Goal: Task Accomplishment & Management: Complete application form

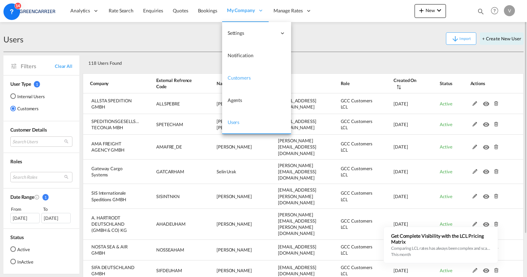
click at [240, 78] on span "Customers" at bounding box center [239, 78] width 23 height 6
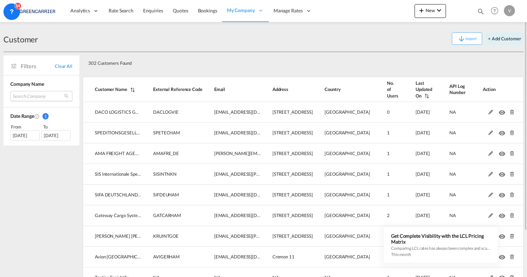
click at [37, 97] on md-select "Search Company daco logistics gmbh speditionsgesellschaft teconja mbh ama freig…" at bounding box center [41, 96] width 62 height 10
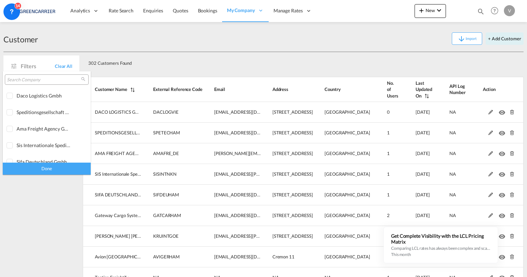
click at [49, 80] on input "search" at bounding box center [44, 80] width 74 height 6
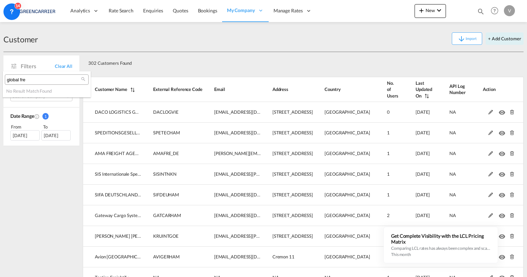
type input "global fre"
click at [214, 61] on md-backdrop at bounding box center [263, 138] width 527 height 277
click at [503, 40] on button "+ Add Customer" at bounding box center [505, 38] width 38 height 12
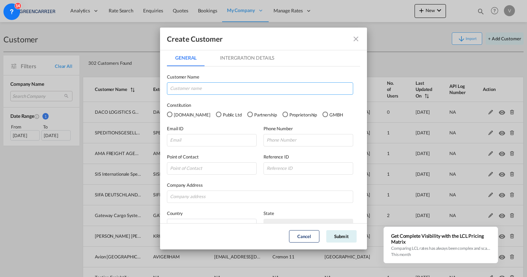
click at [205, 88] on input "GeneralIntergration Details ..." at bounding box center [260, 88] width 186 height 12
click at [189, 86] on input "GeneralIntergration Details ..." at bounding box center [260, 88] width 186 height 12
paste input "Global Freight Management Deutschland GmbH"
type input "Global Freight Management Deutschland GmbH"
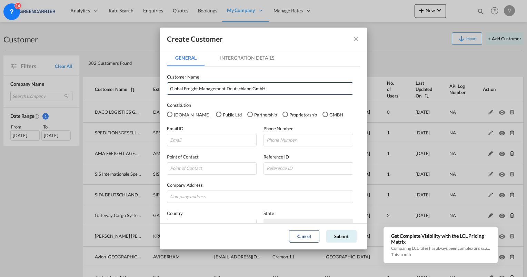
click at [323, 115] on div "GMBH" at bounding box center [326, 115] width 6 height 6
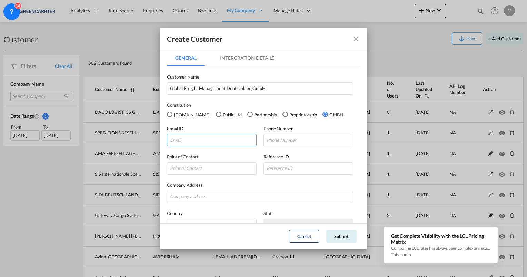
click at [182, 140] on input "GeneralIntergration Details ..." at bounding box center [212, 140] width 90 height 12
click at [206, 141] on input "GeneralIntergration Details ..." at bounding box center [212, 140] width 90 height 12
paste input "[EMAIL_ADDRESS][DOMAIN_NAME]"
type input "[EMAIL_ADDRESS][DOMAIN_NAME]"
click at [274, 138] on input "GeneralIntergration Details ..." at bounding box center [309, 140] width 90 height 12
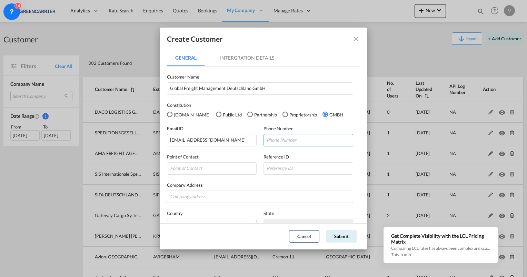
click at [307, 141] on input "GeneralIntergration Details ..." at bounding box center [309, 140] width 90 height 12
paste input "[PHONE_NUMBER]"
type input "[PHONE_NUMBER]"
click at [194, 168] on input "GeneralIntergration Details ..." at bounding box center [212, 169] width 90 height 12
click at [233, 167] on input "GeneralIntergration Details ..." at bounding box center [212, 169] width 90 height 12
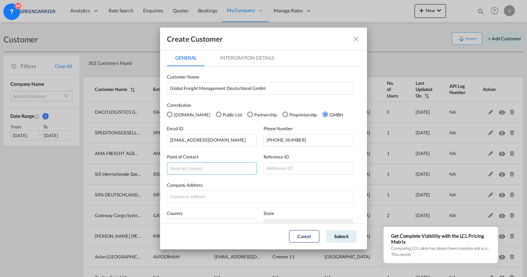
paste input "[PERSON_NAME]"
type input "[PERSON_NAME]"
click at [289, 174] on input "GeneralIntergration Details ..." at bounding box center [309, 169] width 90 height 12
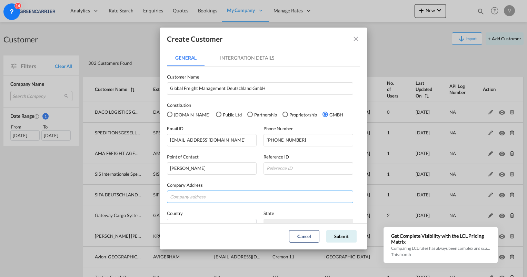
click at [198, 198] on input "GeneralIntergration Details ..." at bounding box center [260, 197] width 186 height 12
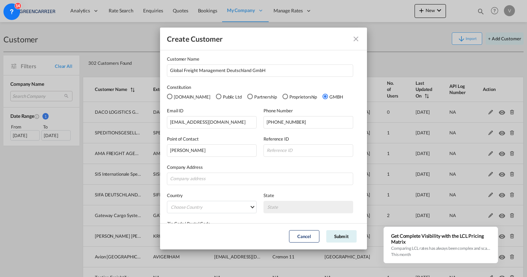
scroll to position [35, 0]
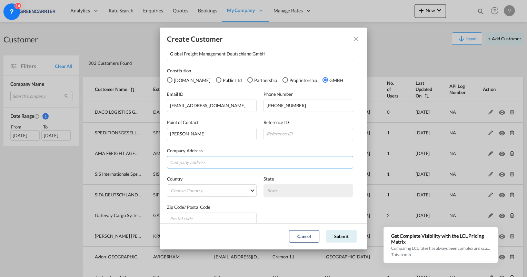
click at [189, 163] on input "GeneralIntergration Details ..." at bounding box center [260, 162] width 186 height 12
paste input "[STREET_ADDRESS]"
type input "[STREET_ADDRESS]"
click at [202, 190] on md-select "Choose Country [GEOGRAPHIC_DATA] [GEOGRAPHIC_DATA] [GEOGRAPHIC_DATA] [US_STATE]…" at bounding box center [212, 191] width 90 height 12
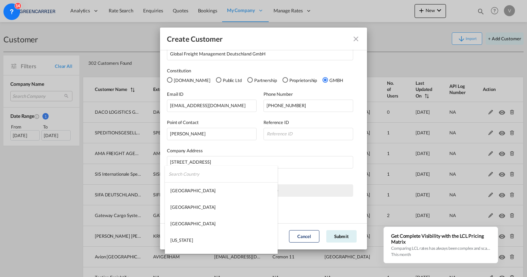
click at [214, 173] on input "search" at bounding box center [223, 174] width 109 height 17
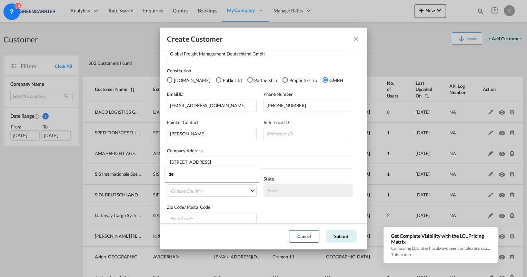
type input "d"
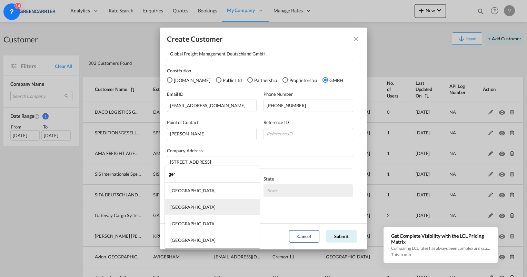
type input "ger"
click at [193, 208] on md-option "[GEOGRAPHIC_DATA]" at bounding box center [212, 207] width 95 height 17
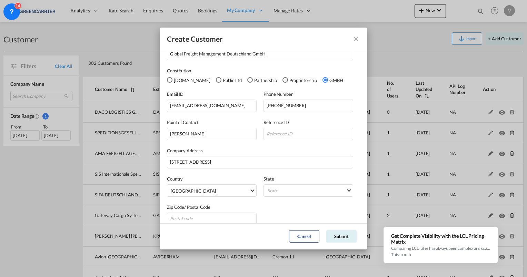
scroll to position [43, 0]
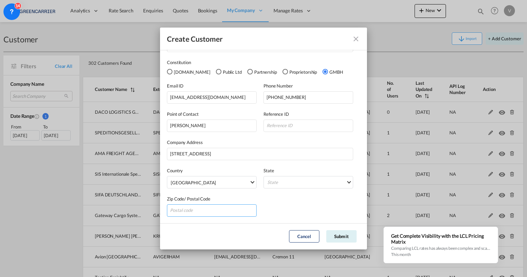
click at [205, 209] on input "GeneralIntergration Details ..." at bounding box center [212, 211] width 90 height 12
type input "28816"
click at [291, 186] on md-select "State [GEOGRAPHIC_DATA] [GEOGRAPHIC_DATA] [GEOGRAPHIC_DATA] [GEOGRAPHIC_DATA] […" at bounding box center [309, 182] width 90 height 12
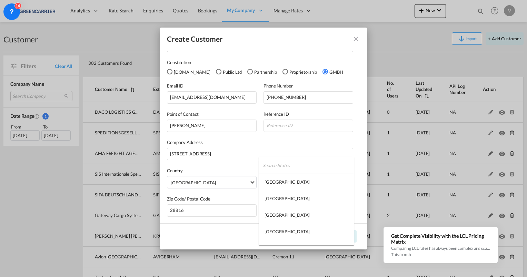
click at [321, 139] on md-backdrop at bounding box center [263, 138] width 527 height 277
click at [337, 184] on md-select "State" at bounding box center [309, 182] width 90 height 12
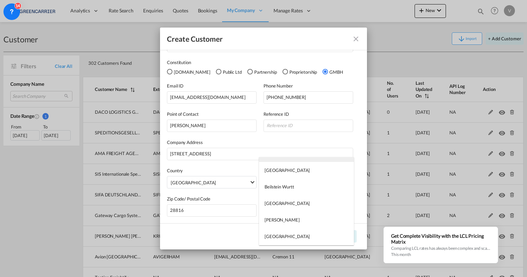
scroll to position [69, 0]
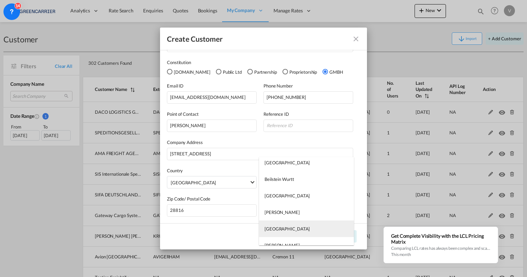
click at [283, 227] on md-option "[GEOGRAPHIC_DATA]" at bounding box center [306, 229] width 95 height 17
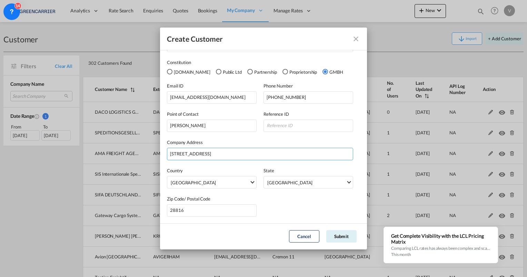
click at [330, 149] on input "[STREET_ADDRESS]" at bounding box center [260, 154] width 186 height 12
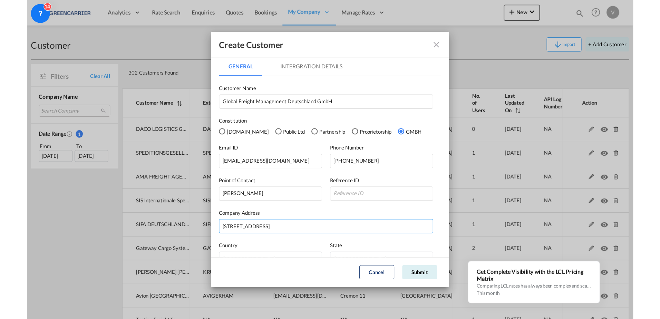
scroll to position [0, 0]
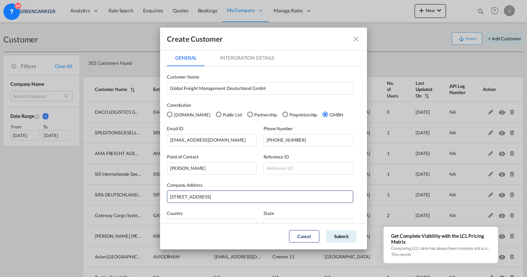
click at [249, 58] on md-tab-item "Intergration Details" at bounding box center [247, 58] width 71 height 17
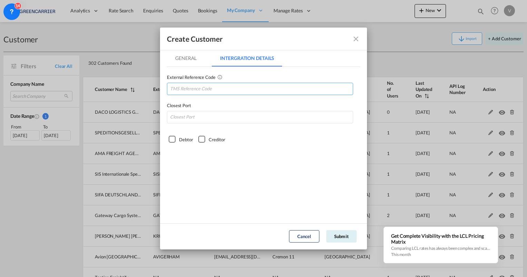
click at [206, 87] on input "GeneralIntergration Details ..." at bounding box center [260, 89] width 186 height 12
click at [199, 120] on input "GeneralIntergration Details ..." at bounding box center [260, 117] width 186 height 12
type input "DEHAM"
click at [214, 92] on input "GeneralIntergration Details ..." at bounding box center [260, 89] width 186 height 12
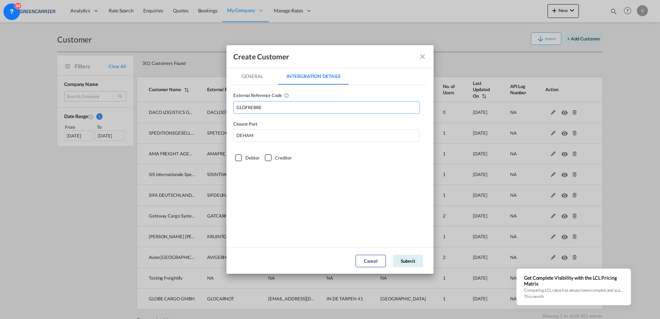
type input "GLOFREBRE"
click at [242, 159] on div "Debtor" at bounding box center [238, 157] width 7 height 7
click at [250, 77] on md-tab-item "General" at bounding box center [252, 76] width 38 height 17
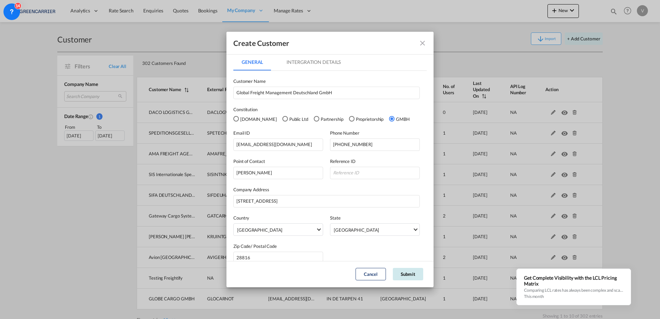
click at [407, 274] on button "Submit" at bounding box center [408, 274] width 30 height 12
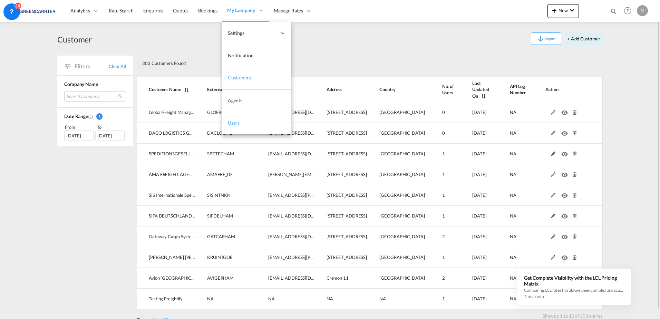
click at [234, 123] on span "Users" at bounding box center [234, 123] width 12 height 6
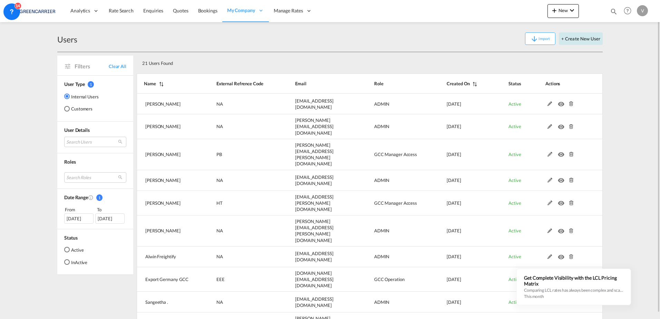
click at [527, 41] on button "+ Create New User" at bounding box center [581, 38] width 44 height 12
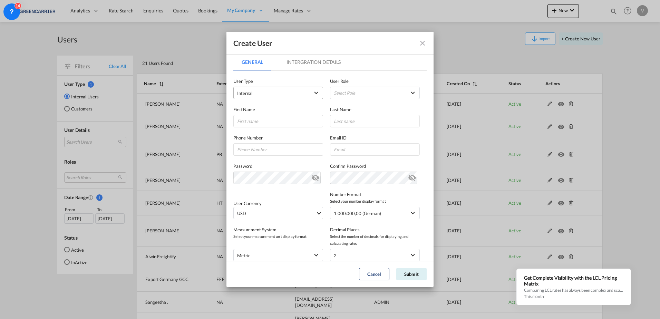
click at [286, 90] on span "Internal" at bounding box center [273, 93] width 72 height 7
click at [271, 113] on md-option "Customer" at bounding box center [277, 109] width 91 height 17
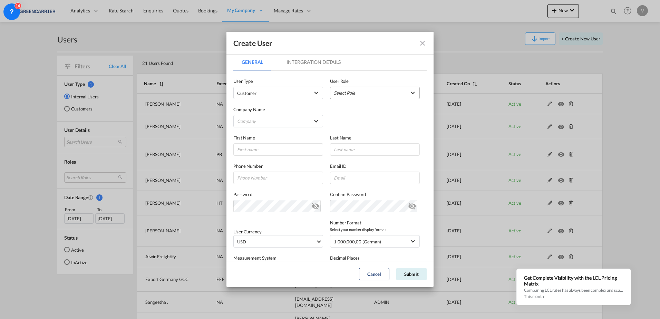
click at [391, 94] on md-select "Select Role" at bounding box center [375, 93] width 90 height 12
click at [379, 151] on div "GCC Customers LCL USER_DEFINED" at bounding box center [363, 151] width 40 height 6
click at [296, 121] on md-select "Company [PERSON_NAME] & Co. GmbH AMA FREIGHT AGENCY GMBH Avion Germany Gmbh BEN…" at bounding box center [278, 121] width 90 height 12
click at [300, 106] on input "search" at bounding box center [290, 105] width 120 height 17
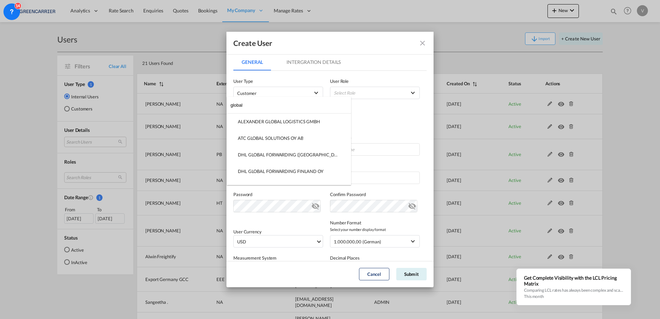
type input "global"
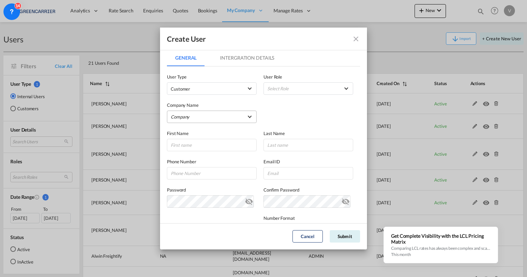
click at [235, 120] on md-select "Company" at bounding box center [212, 117] width 90 height 12
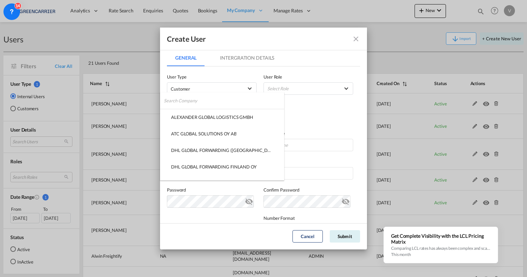
click at [234, 102] on input "search" at bounding box center [224, 100] width 120 height 17
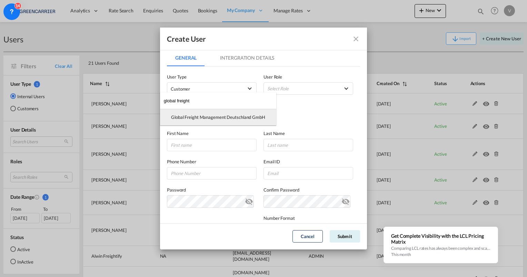
type input "global freight"
click at [224, 116] on div "Global Freight Management Deutschland GmbH" at bounding box center [218, 117] width 94 height 6
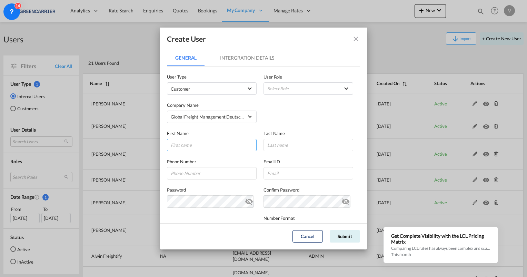
click at [204, 149] on input "GeneralIntergration Details ..." at bounding box center [212, 145] width 90 height 12
type input "[PERSON_NAME]"
type input "Juschas"
click at [186, 176] on input "GeneralIntergration Details ..." at bounding box center [212, 173] width 90 height 12
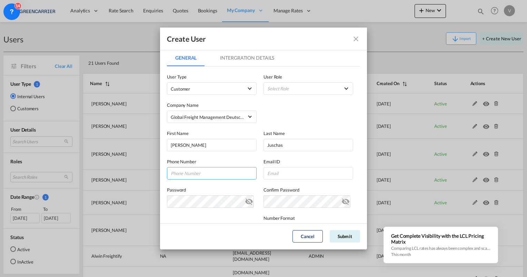
paste input "[PHONE_NUMBER]"
type input "[PHONE_NUMBER]"
click at [276, 174] on input "GeneralIntergration Details ..." at bounding box center [309, 173] width 90 height 12
paste input "[EMAIL_ADDRESS][DOMAIN_NAME]"
type input "[EMAIL_ADDRESS][DOMAIN_NAME]"
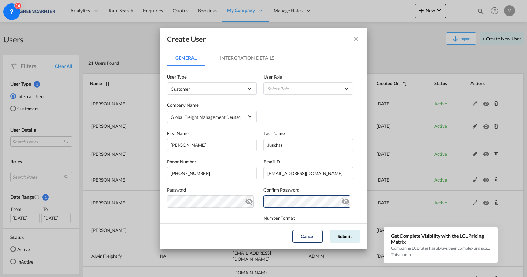
scroll to position [100, 0]
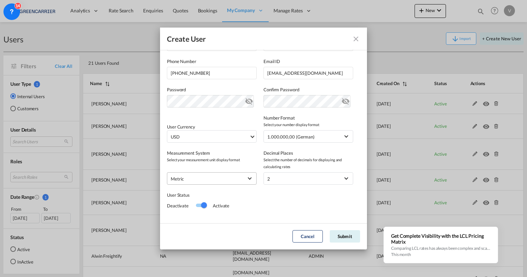
click at [248, 178] on span "GeneralIntergration Details ..." at bounding box center [250, 178] width 4 height 4
click at [247, 139] on md-backdrop at bounding box center [263, 138] width 527 height 277
click at [248, 138] on md-select-value "USD" at bounding box center [213, 137] width 86 height 12
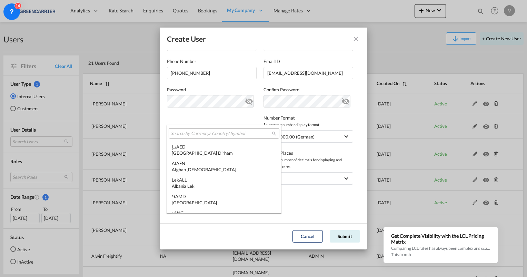
scroll to position [2382, 0]
type md-option "USD"
click at [247, 134] on input "search" at bounding box center [221, 134] width 101 height 6
type input "u"
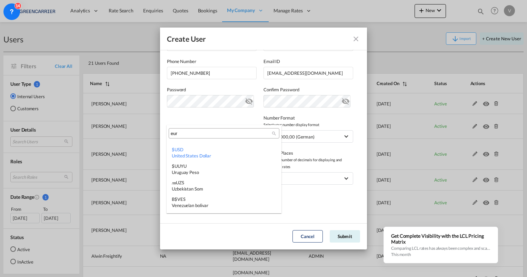
scroll to position [0, 0]
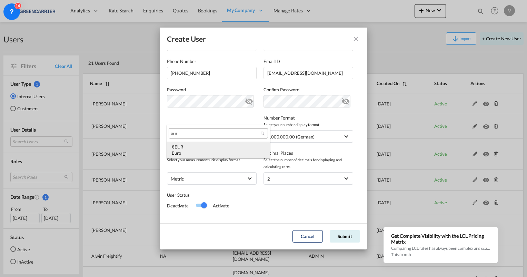
type input "eur"
click at [226, 152] on div "Euro" at bounding box center [218, 153] width 93 height 6
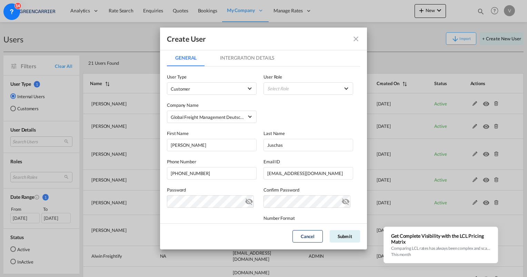
click at [248, 55] on md-tab-item "Intergration Details" at bounding box center [247, 58] width 71 height 17
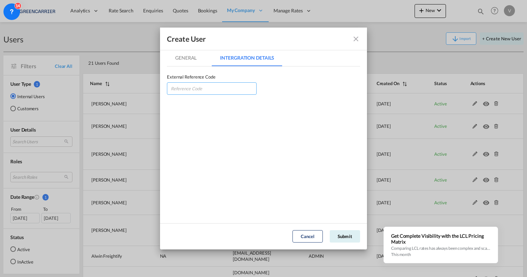
click at [191, 88] on input "GeneralIntergration Details ..." at bounding box center [212, 88] width 90 height 12
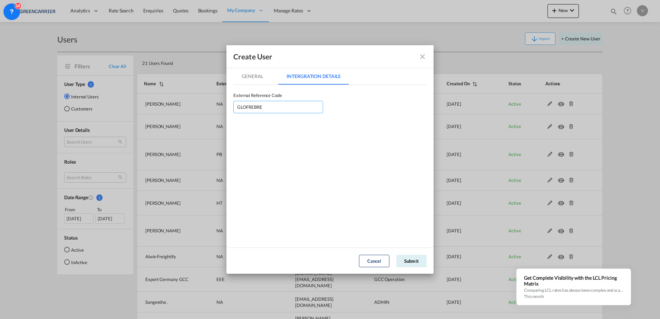
type input "GLOFREBRE"
click at [256, 78] on md-tab-item "General" at bounding box center [252, 76] width 38 height 17
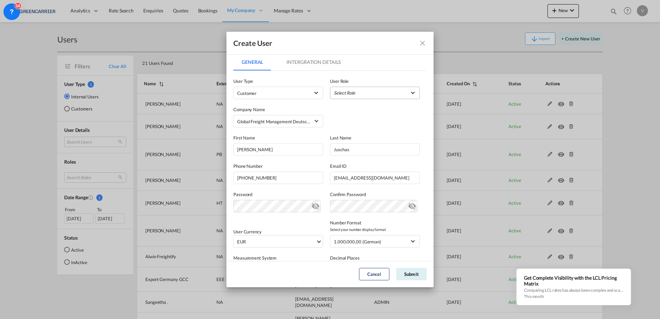
click at [372, 98] on md-select "Select Role" at bounding box center [375, 93] width 90 height 12
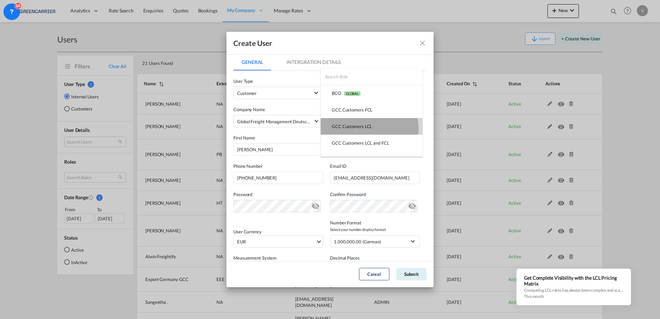
click at [364, 129] on div "GCC Customers LCL USER_DEFINED" at bounding box center [352, 126] width 40 height 6
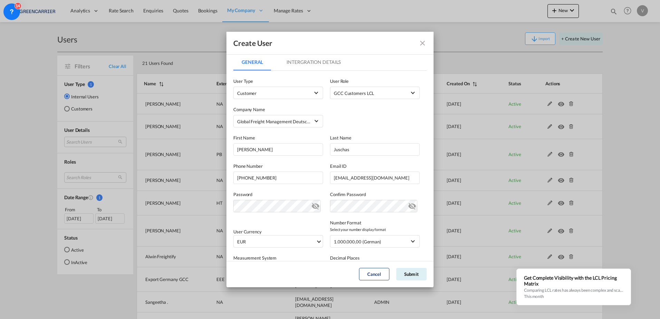
click at [307, 59] on md-tab-item "Intergration Details" at bounding box center [313, 62] width 71 height 17
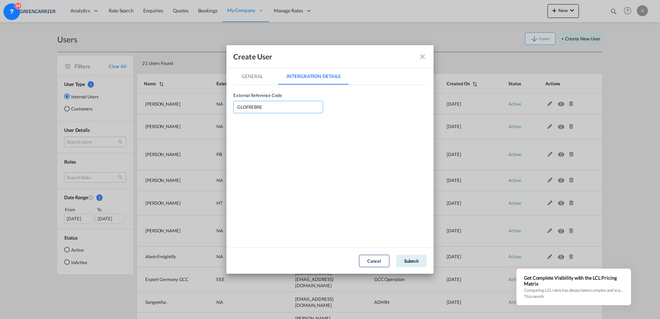
click at [292, 104] on input "GLOFREBRE" at bounding box center [278, 107] width 90 height 12
click at [255, 75] on md-tab-item "General" at bounding box center [252, 76] width 38 height 17
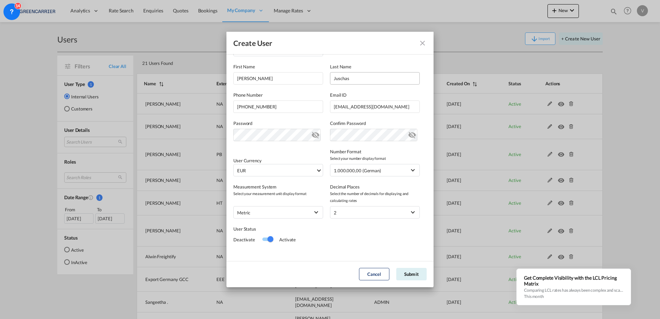
scroll to position [76, 0]
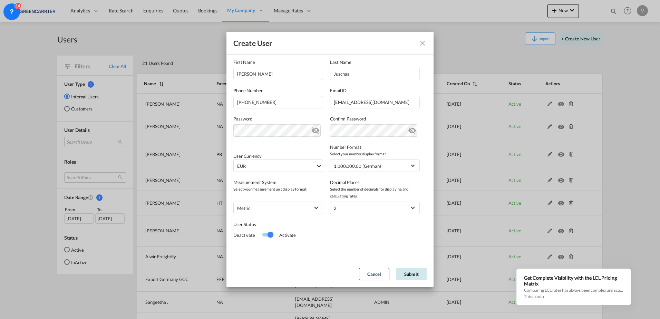
click at [412, 274] on button "Submit" at bounding box center [411, 274] width 30 height 12
